Goal: Check status: Check status

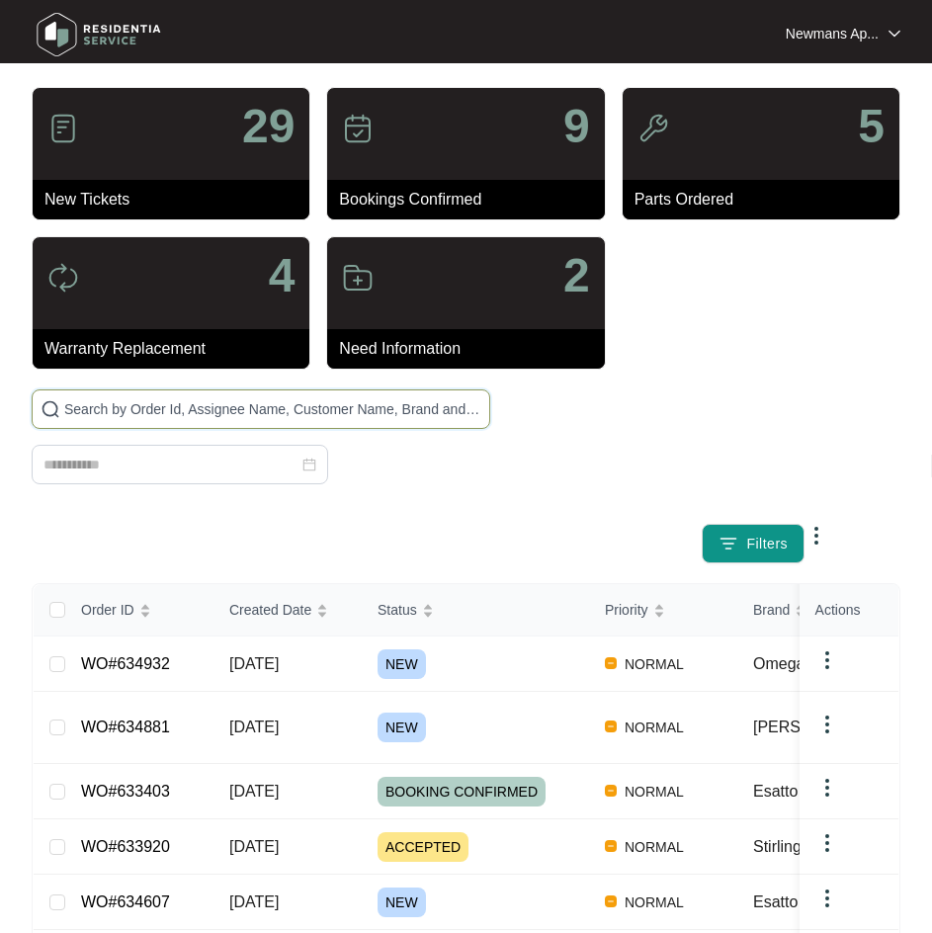
click at [335, 414] on input "text" at bounding box center [272, 409] width 417 height 22
paste input "634607"
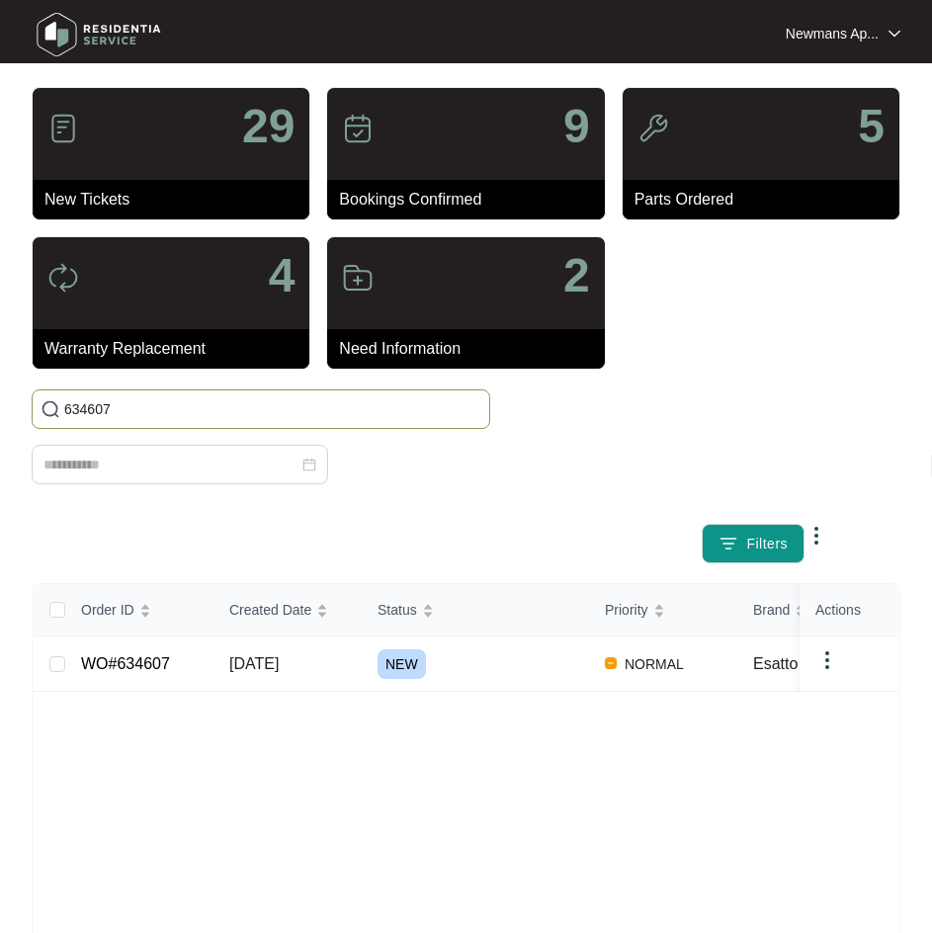
type input "634607"
click at [415, 688] on td "NEW" at bounding box center [475, 663] width 227 height 55
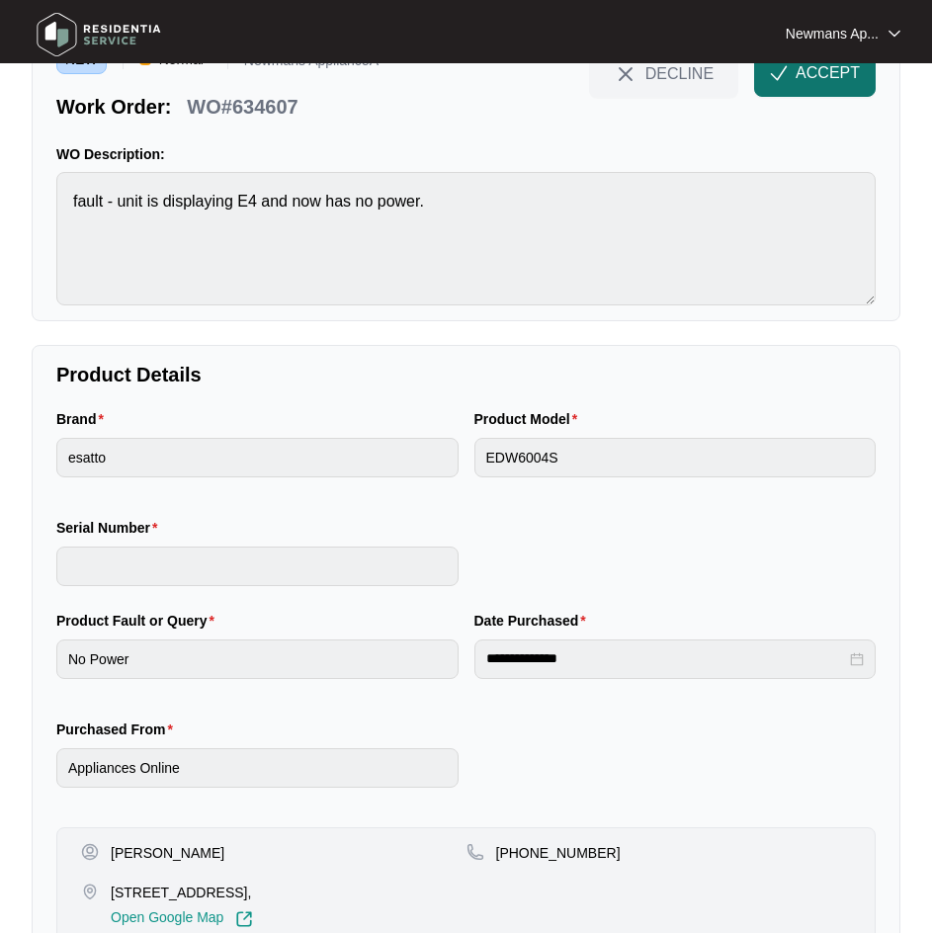
scroll to position [100, 0]
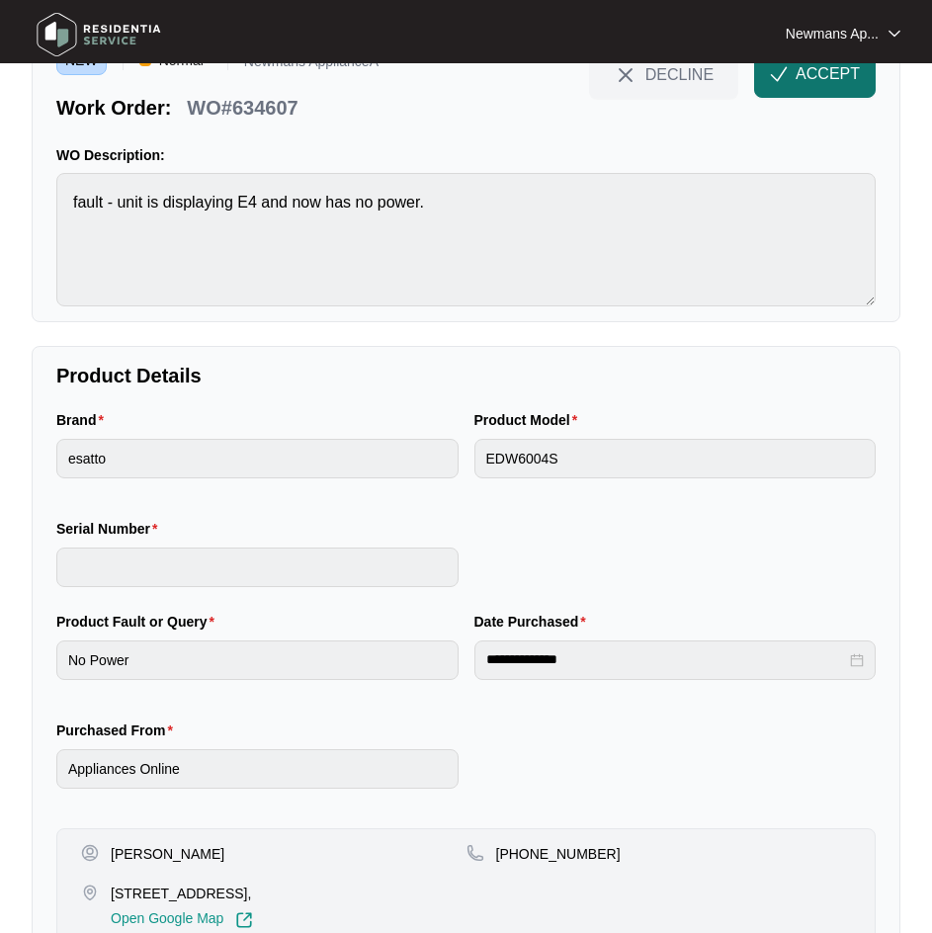
click at [802, 77] on span "ACCEPT" at bounding box center [828, 74] width 64 height 24
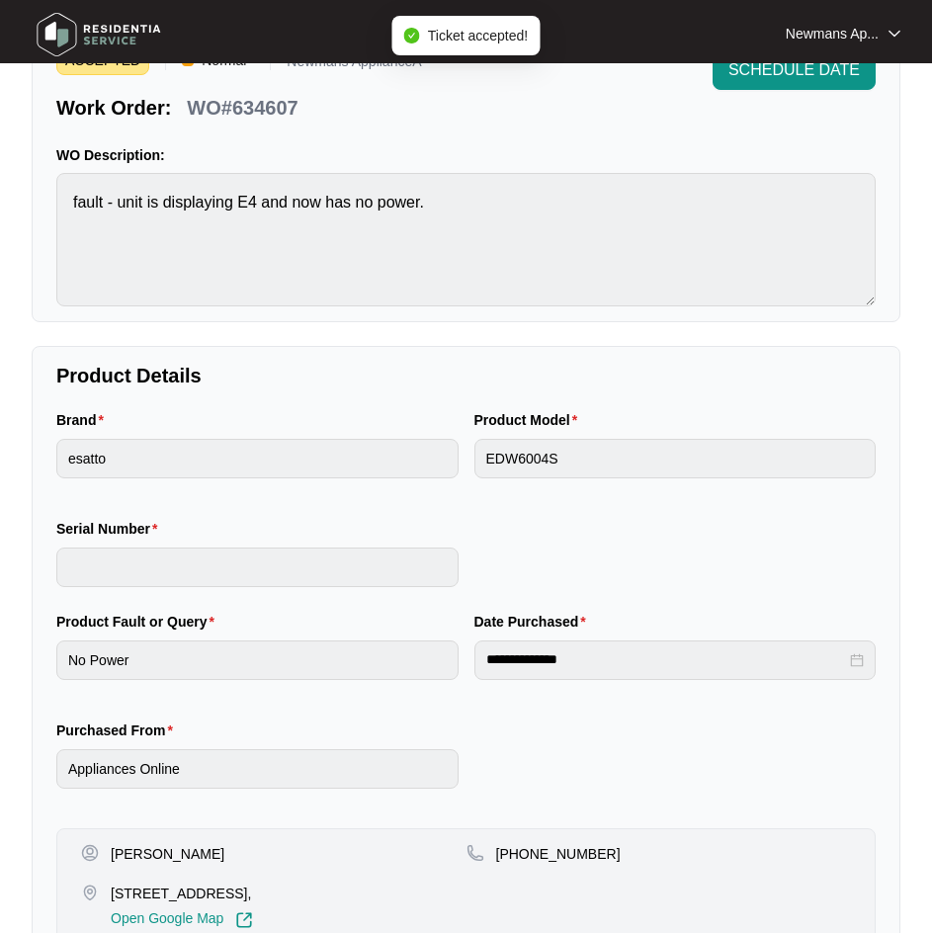
scroll to position [199, 0]
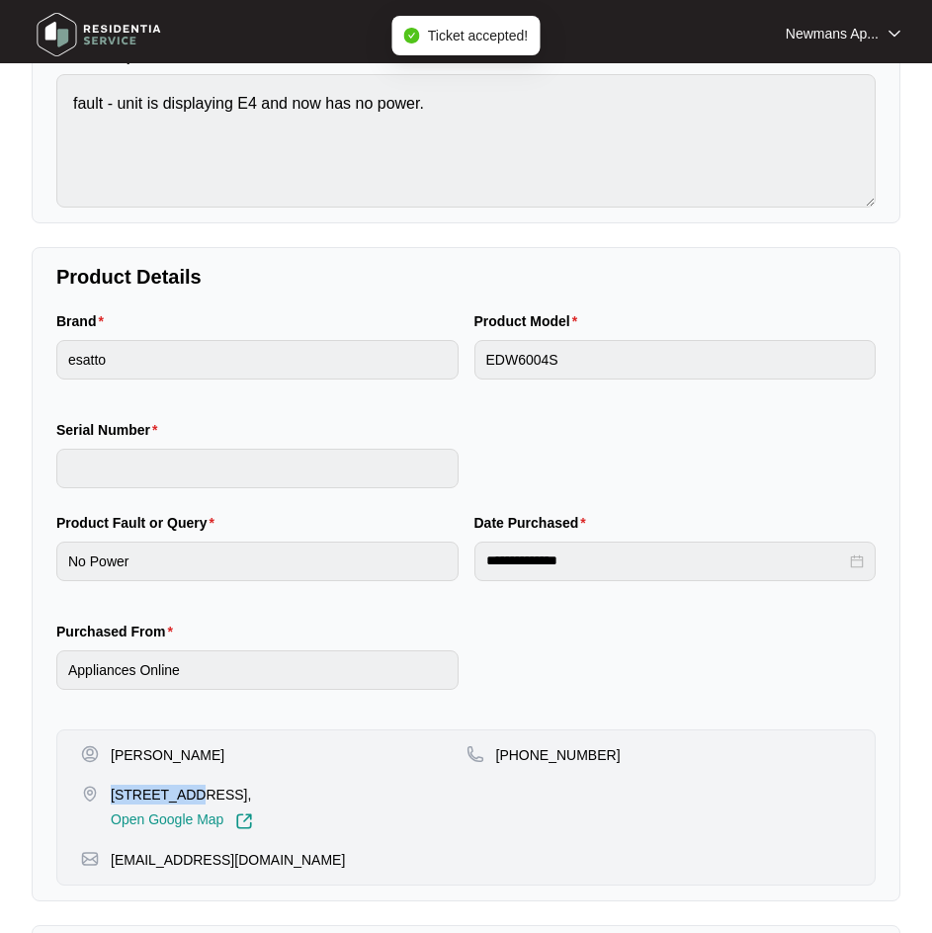
drag, startPoint x: 113, startPoint y: 796, endPoint x: 187, endPoint y: 801, distance: 74.4
click at [187, 801] on p "[STREET_ADDRESS]," at bounding box center [182, 795] width 142 height 20
copy p "49 Gossan C"
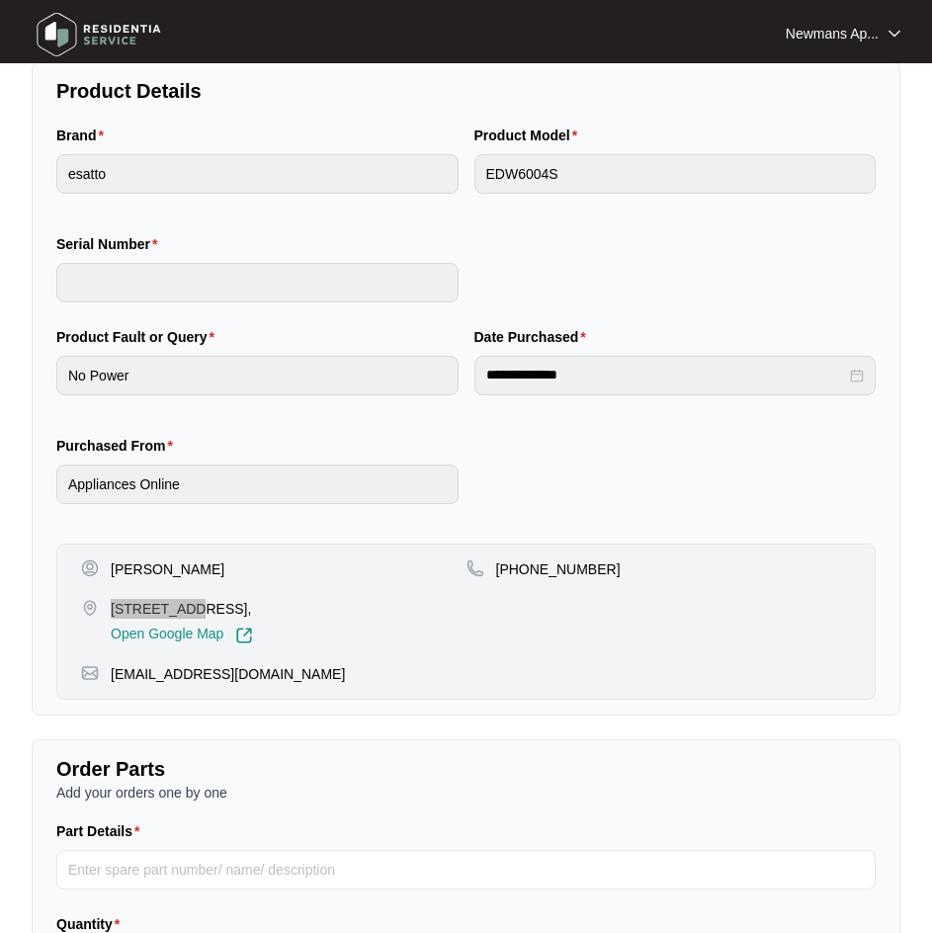
scroll to position [495, 0]
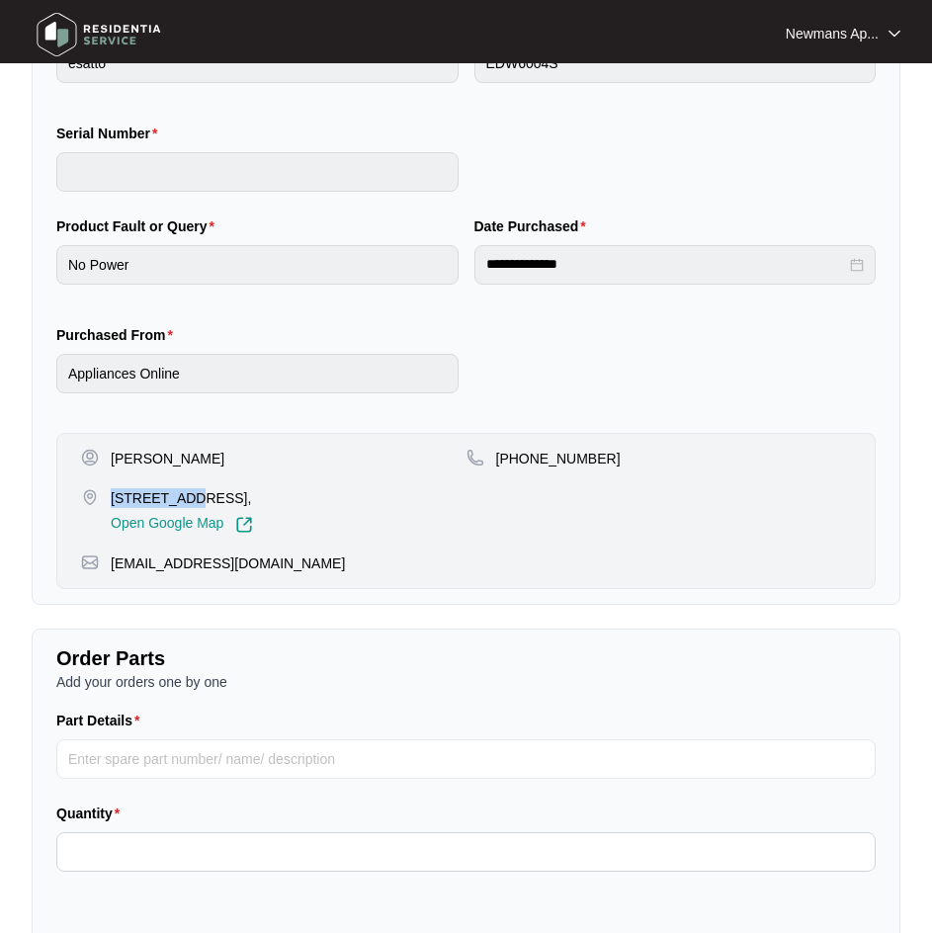
click at [225, 562] on p "[EMAIL_ADDRESS][DOMAIN_NAME]" at bounding box center [228, 563] width 234 height 20
copy p "[EMAIL_ADDRESS][DOMAIN_NAME]"
drag, startPoint x: 608, startPoint y: 452, endPoint x: 522, endPoint y: 456, distance: 86.1
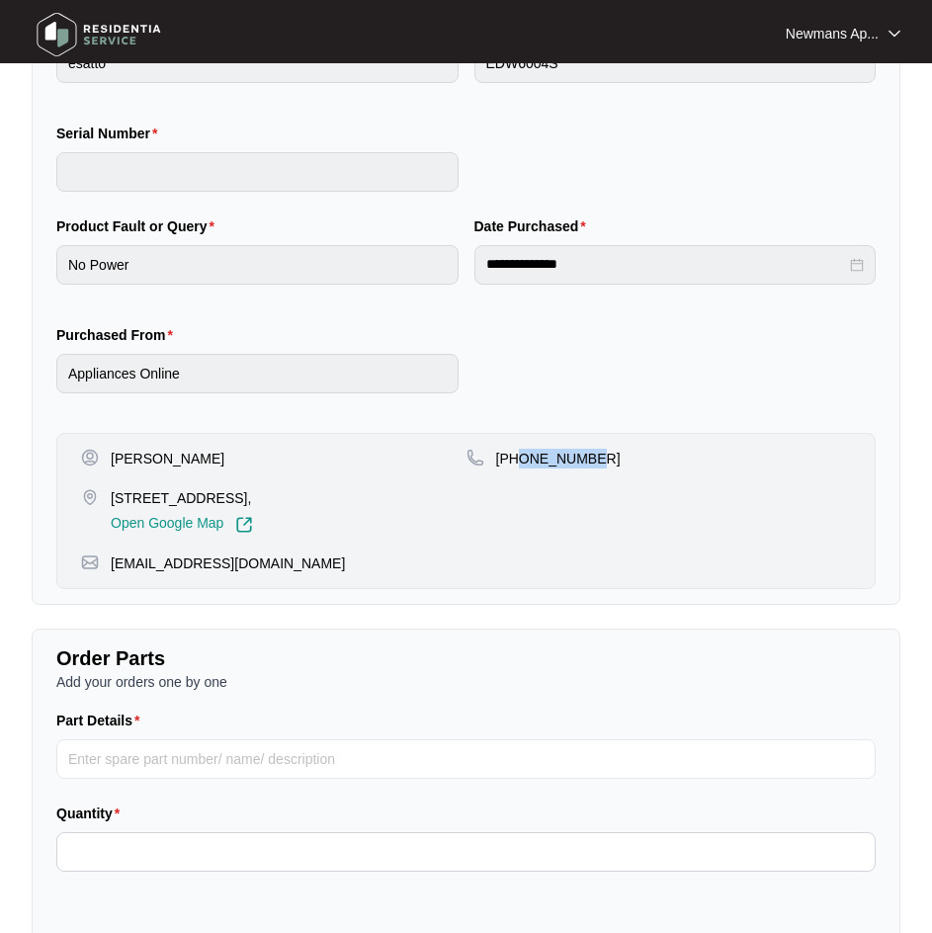
click at [522, 456] on div "[PHONE_NUMBER]" at bounding box center [658, 459] width 385 height 20
copy p "401761126"
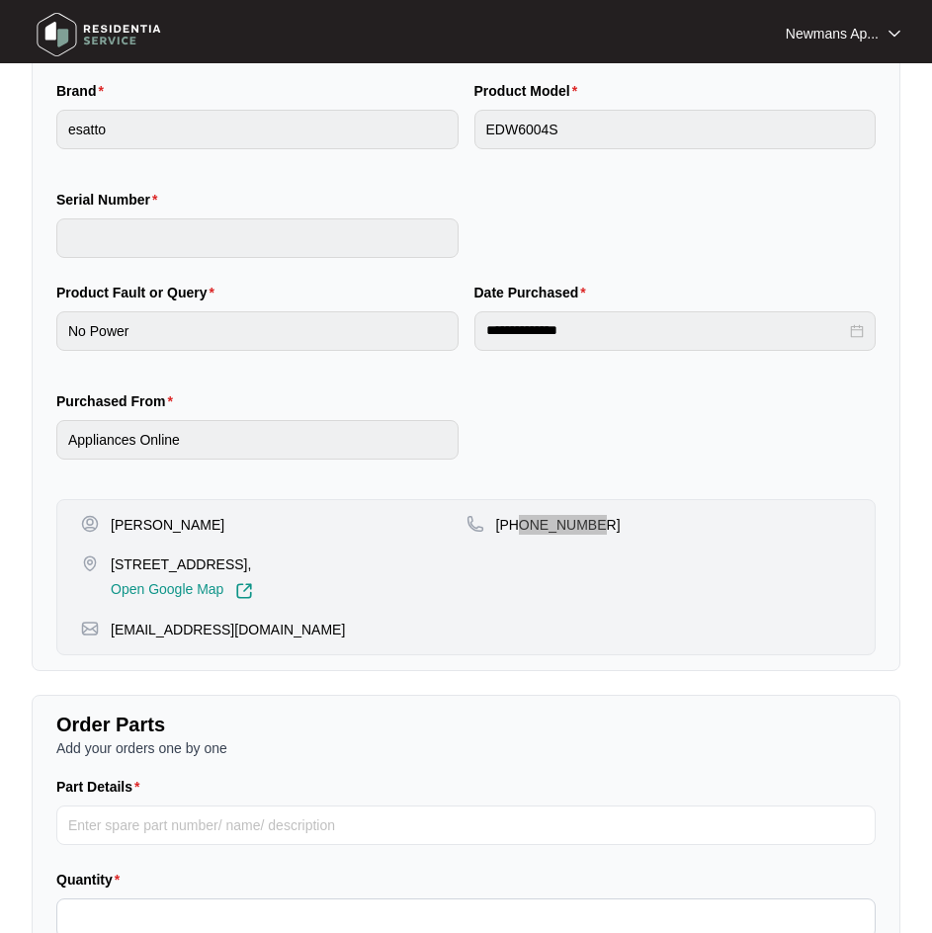
scroll to position [396, 0]
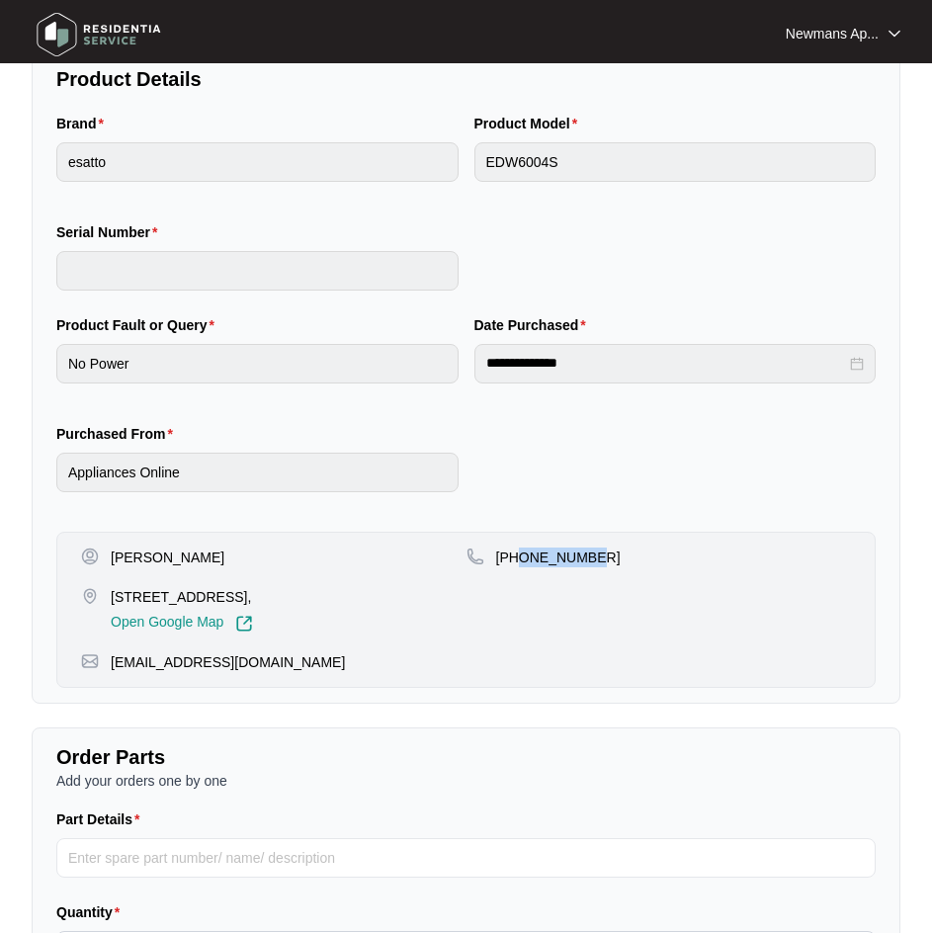
click at [183, 550] on p "[PERSON_NAME]" at bounding box center [168, 557] width 114 height 20
copy p "[PERSON_NAME]"
click at [148, 550] on p "[PERSON_NAME]" at bounding box center [168, 557] width 114 height 20
click at [138, 554] on p "[PERSON_NAME]" at bounding box center [168, 557] width 114 height 20
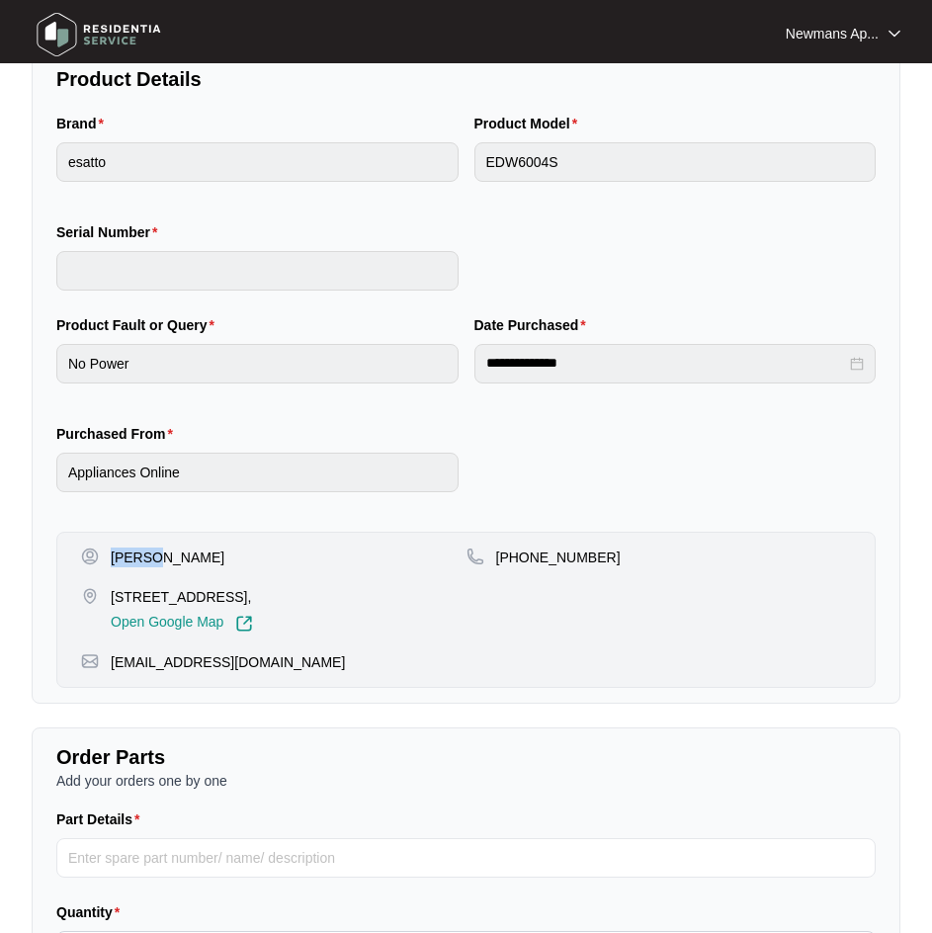
click at [138, 554] on p "[PERSON_NAME]" at bounding box center [168, 557] width 114 height 20
copy p "[PERSON_NAME]"
click at [439, 373] on div "**********" at bounding box center [465, 415] width 835 height 202
click at [428, 374] on div "**********" at bounding box center [465, 415] width 835 height 202
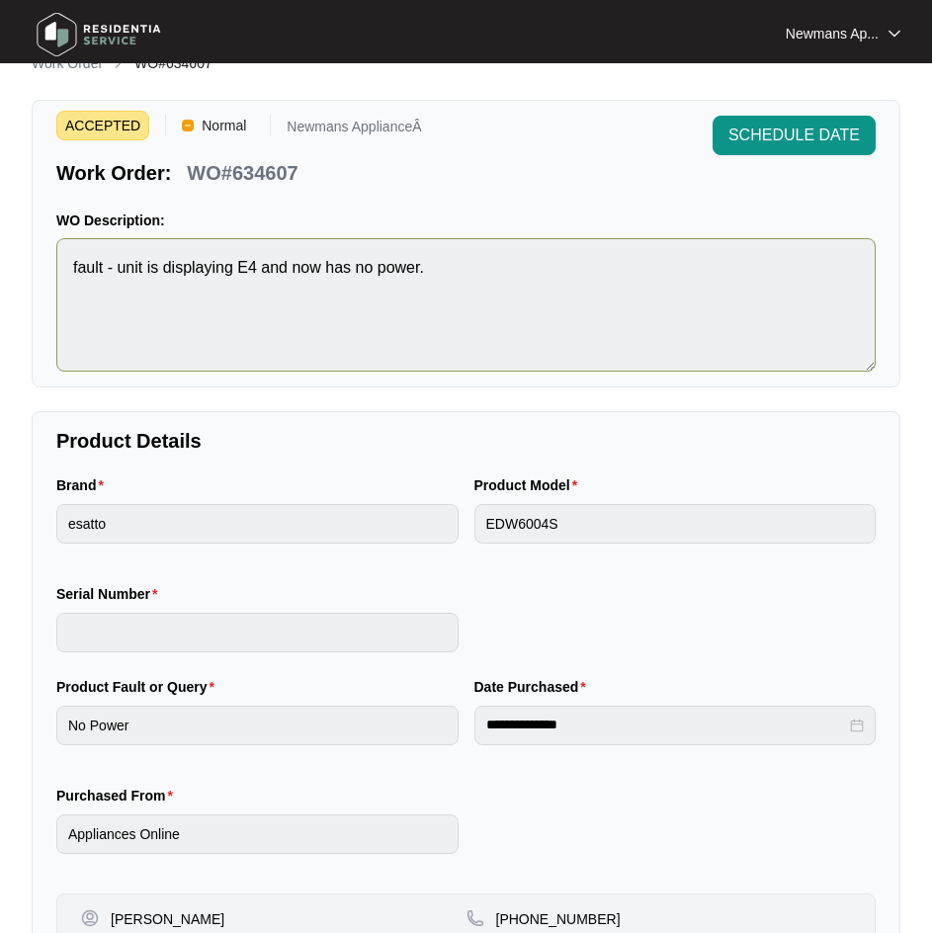
scroll to position [0, 0]
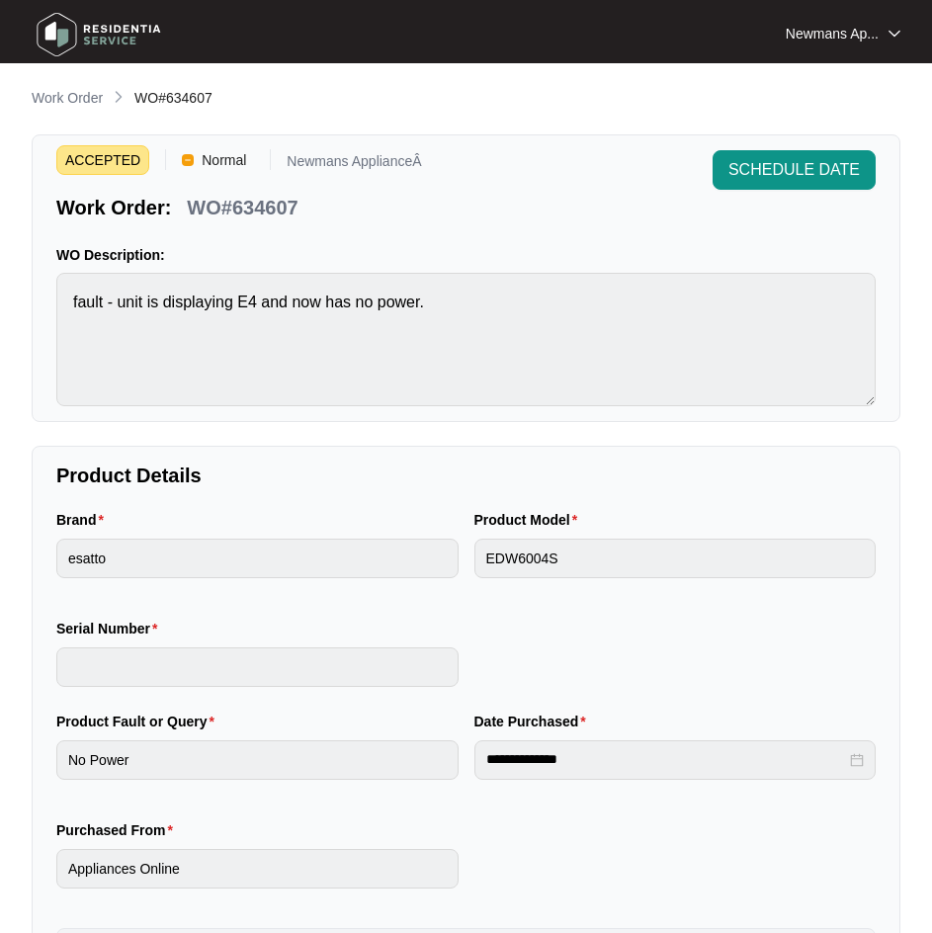
click at [279, 206] on p "WO#634607" at bounding box center [242, 208] width 111 height 28
copy p "634607"
click at [86, 95] on p "Work Order" at bounding box center [67, 98] width 71 height 20
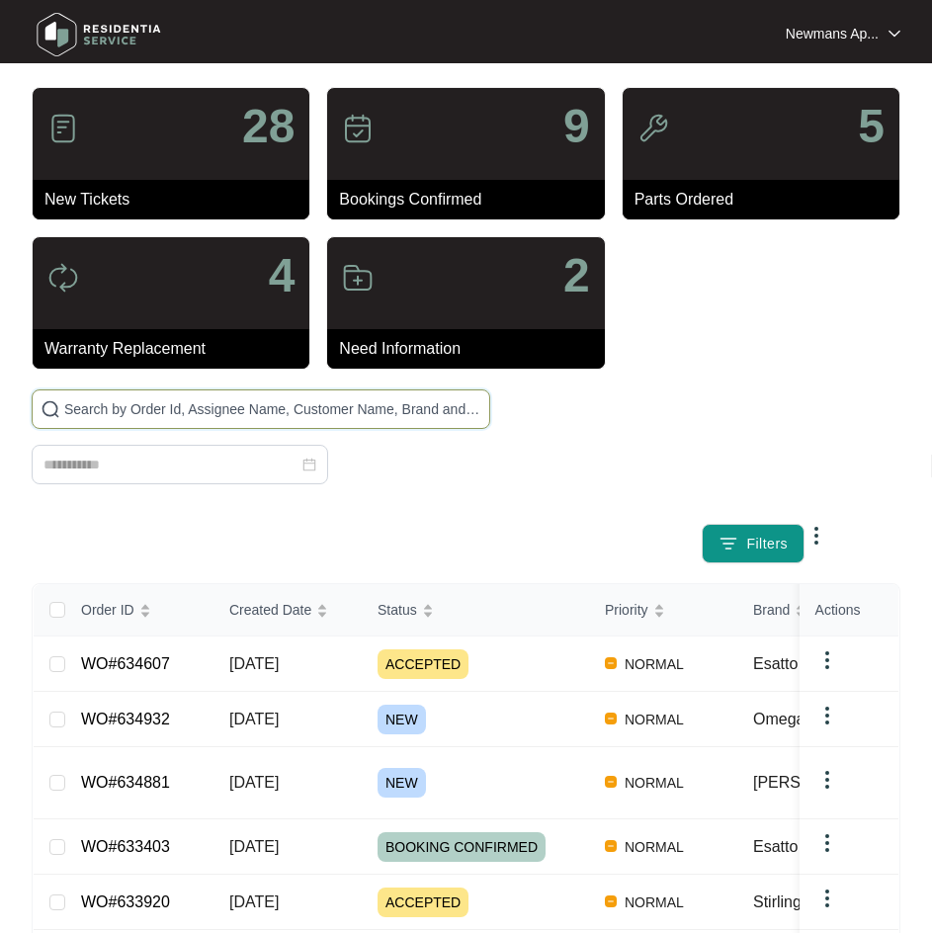
click at [421, 407] on input "text" at bounding box center [272, 409] width 417 height 22
paste input "26 Midnight"
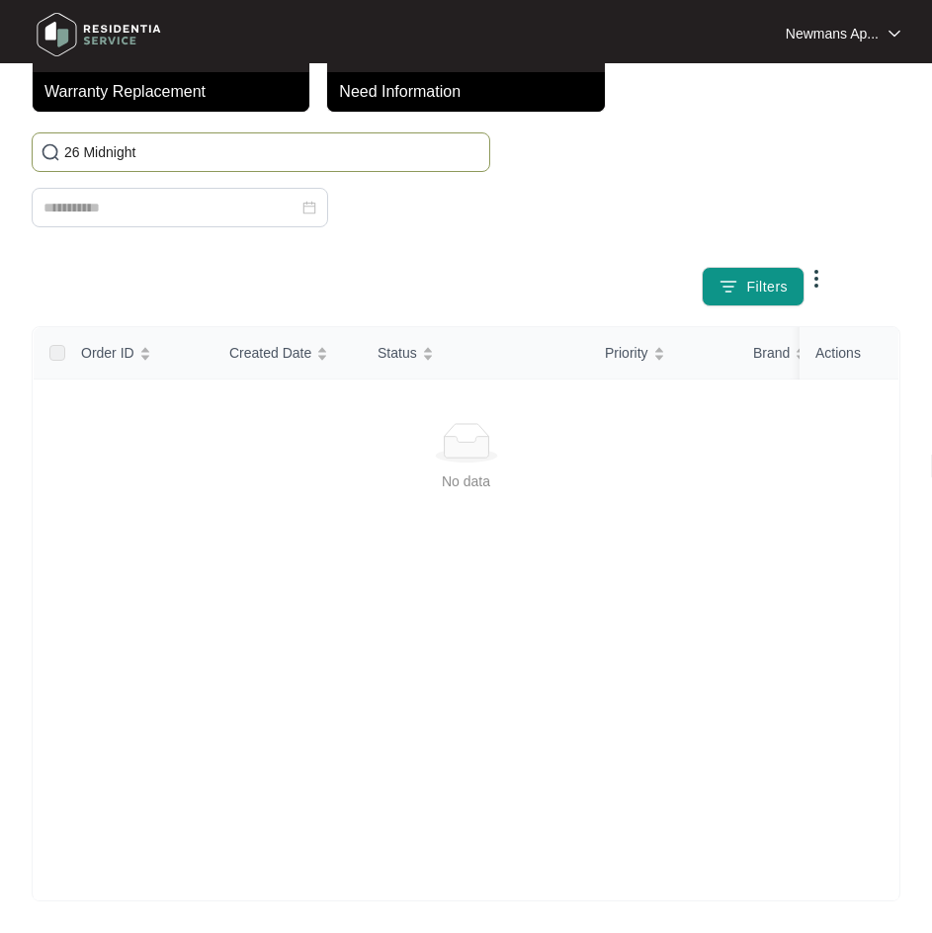
scroll to position [74, 0]
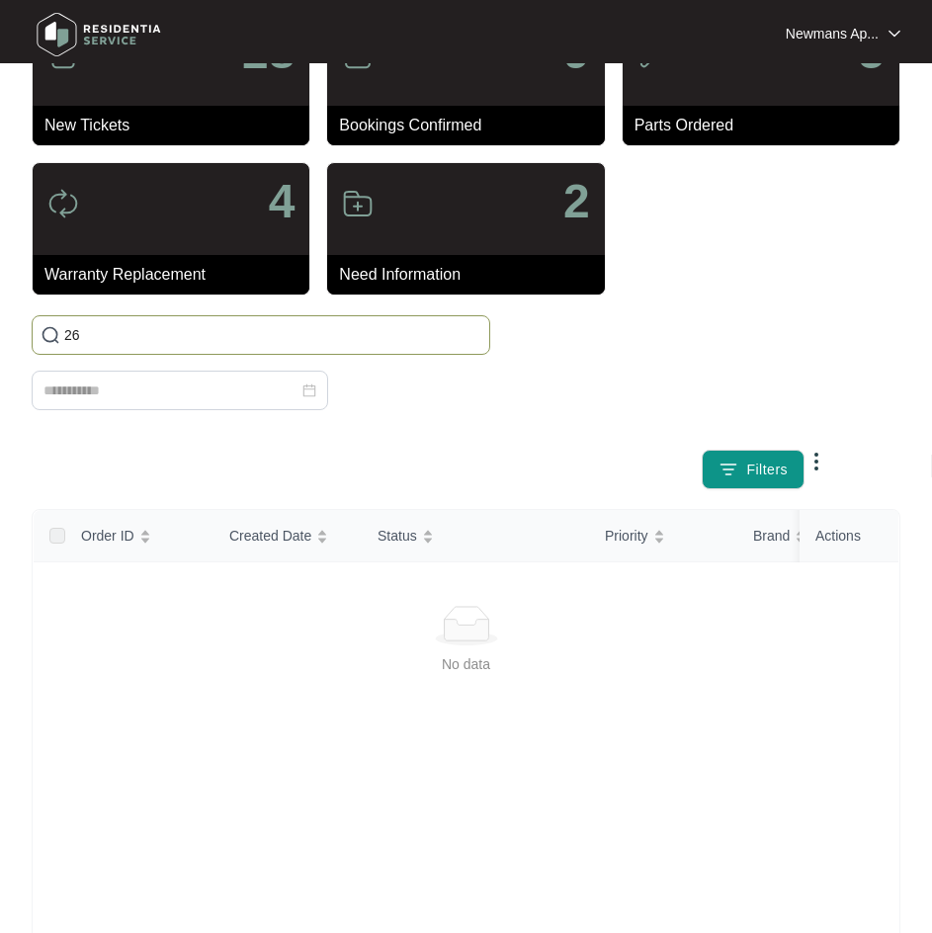
type input "2"
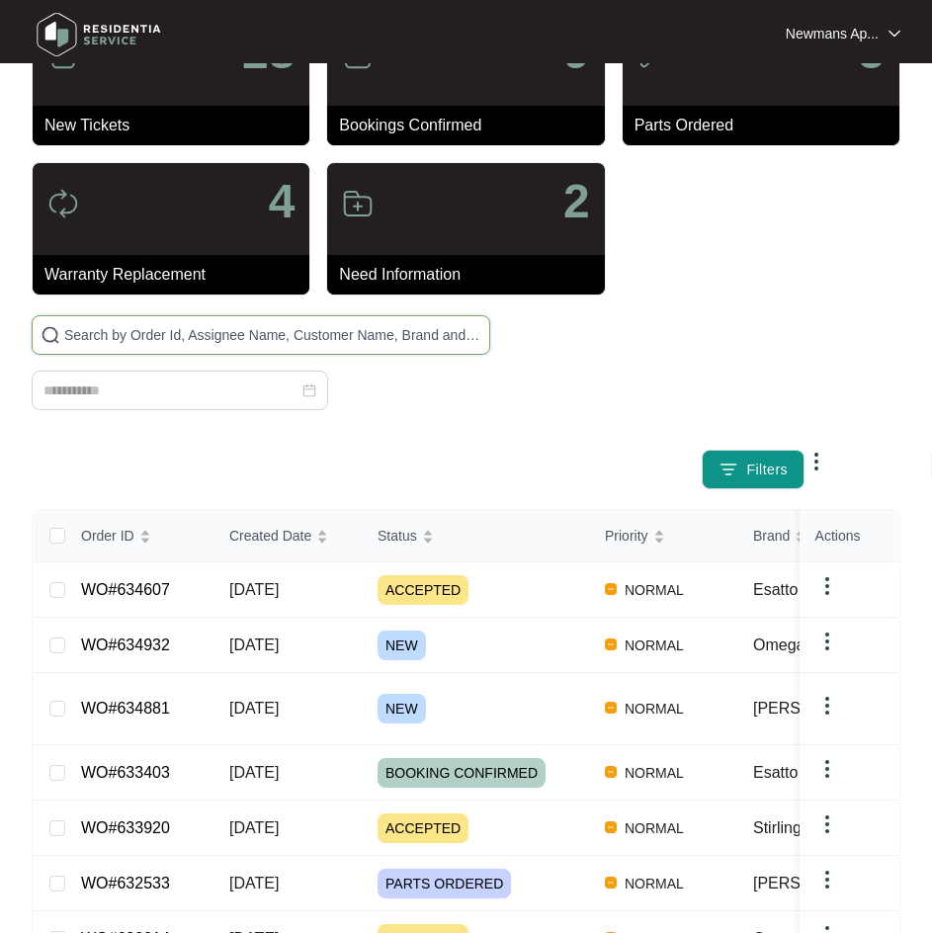
click at [284, 344] on input "text" at bounding box center [272, 335] width 417 height 22
paste input "[PERSON_NAME]"
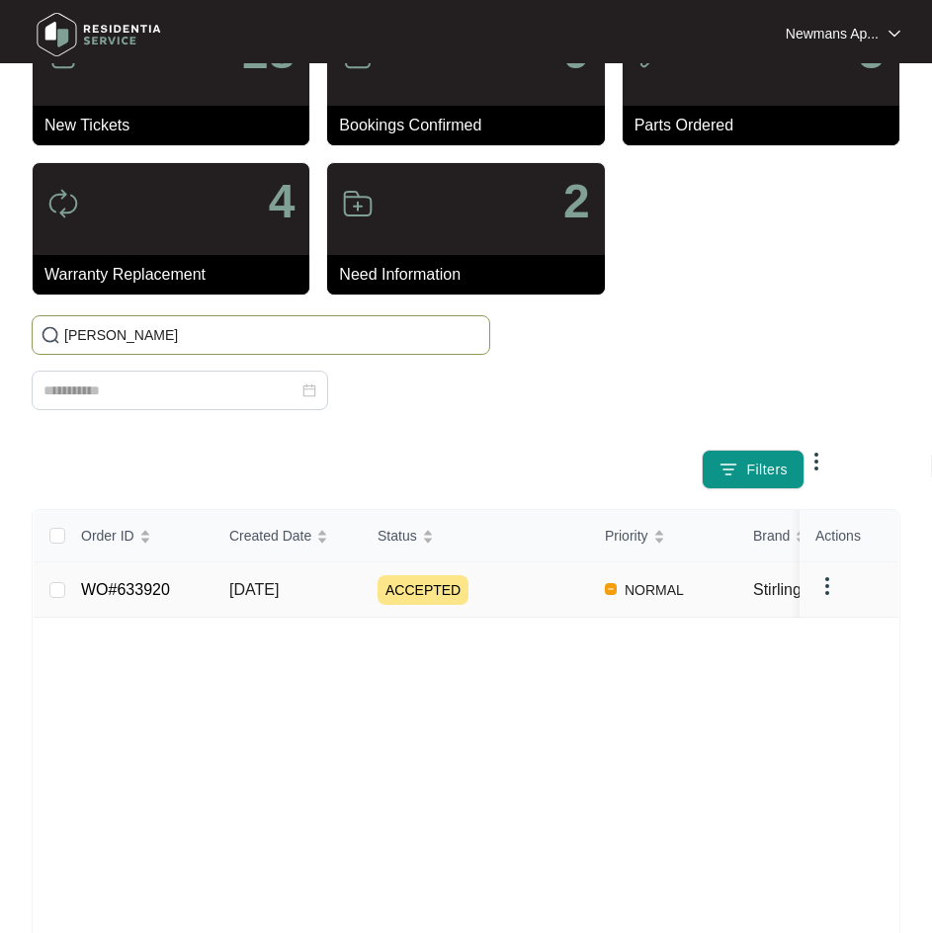
type input "[PERSON_NAME]"
click at [514, 575] on div "ACCEPTED" at bounding box center [482, 590] width 211 height 30
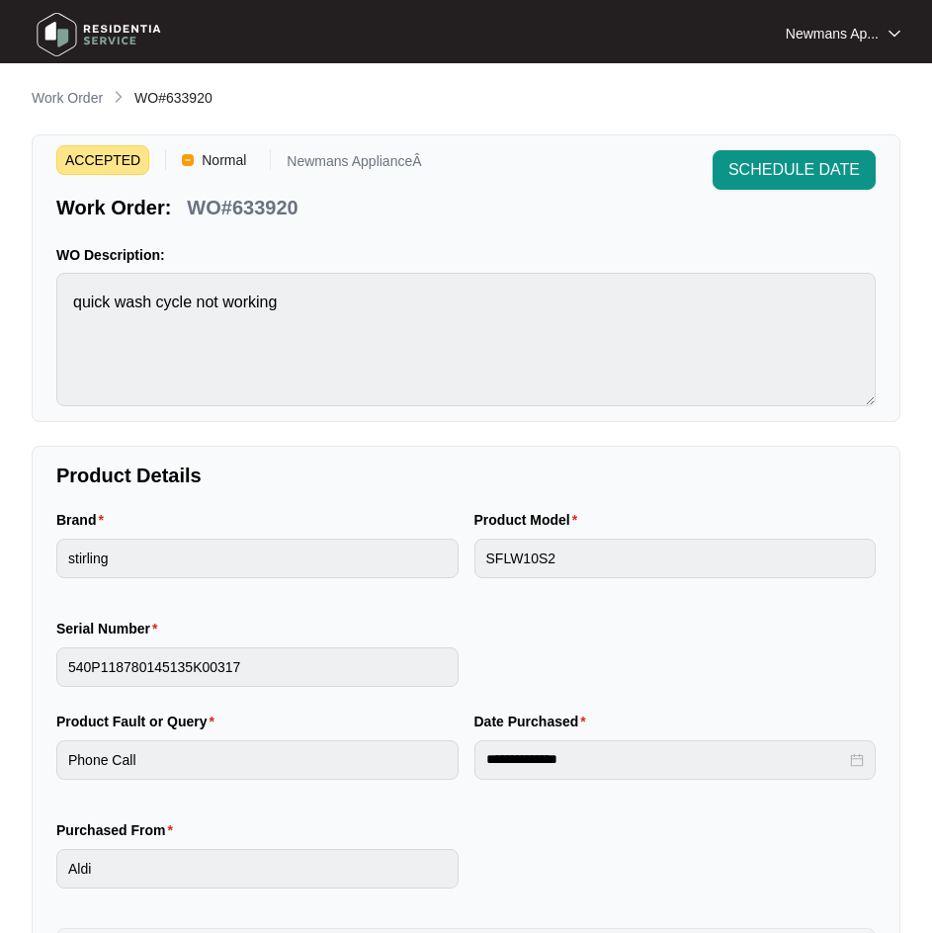
click at [277, 202] on p "WO#633920" at bounding box center [242, 208] width 111 height 28
copy p "633920"
